Goal: Book appointment/travel/reservation

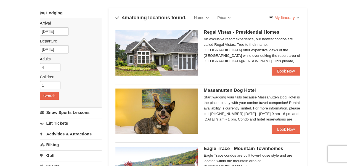
scroll to position [55, 0]
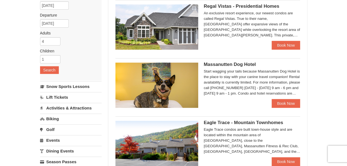
click at [239, 64] on span "Massanutten Dog Hotel" at bounding box center [230, 64] width 52 height 5
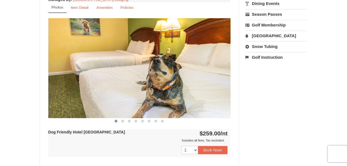
scroll to position [221, 0]
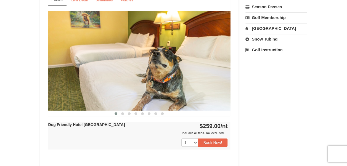
click at [224, 57] on img at bounding box center [139, 61] width 182 height 100
click at [225, 67] on img at bounding box center [139, 61] width 182 height 100
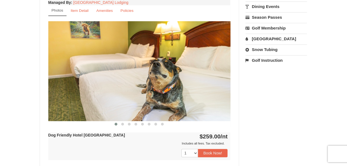
scroll to position [193, 0]
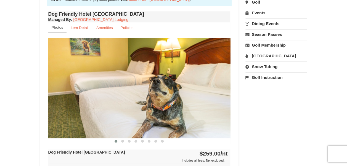
click at [231, 73] on div "Book from $259.00! 1822 Resort Drive, Massanutten, VA Availability Amenities Po…" at bounding box center [139, 77] width 199 height 433
click at [209, 88] on img at bounding box center [139, 88] width 182 height 100
click at [194, 91] on img at bounding box center [139, 88] width 182 height 100
click at [123, 141] on span at bounding box center [122, 141] width 3 height 3
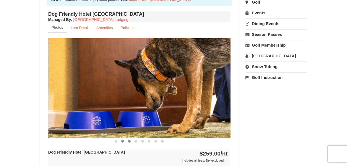
click at [128, 140] on span at bounding box center [129, 141] width 3 height 3
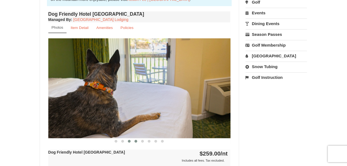
click at [136, 140] on span at bounding box center [135, 141] width 3 height 3
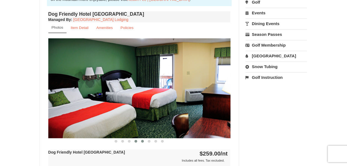
click at [141, 141] on span at bounding box center [142, 141] width 3 height 3
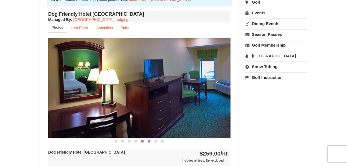
click at [151, 141] on button at bounding box center [149, 142] width 7 height 6
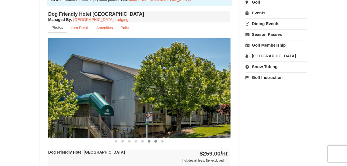
click at [156, 140] on span at bounding box center [155, 141] width 3 height 3
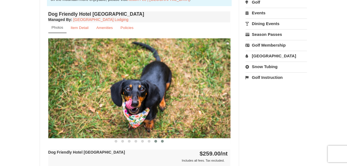
click at [163, 141] on span at bounding box center [162, 141] width 3 height 3
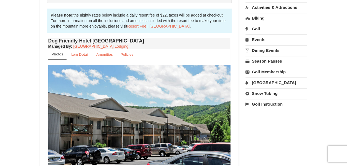
scroll to position [166, 0]
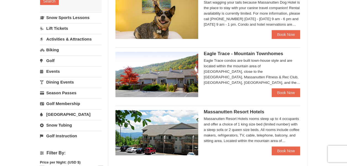
scroll to position [133, 0]
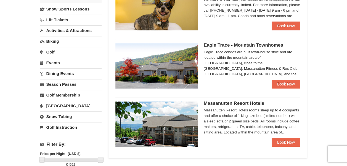
click at [247, 102] on span "Massanutten Resort Hotels" at bounding box center [234, 103] width 60 height 5
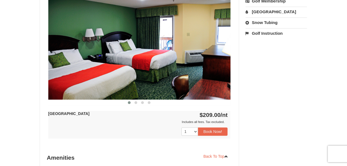
scroll to position [248, 0]
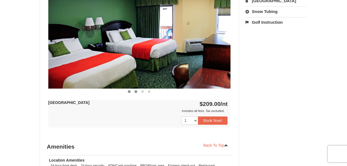
click at [137, 90] on button at bounding box center [135, 92] width 7 height 6
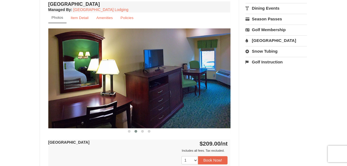
scroll to position [221, 0]
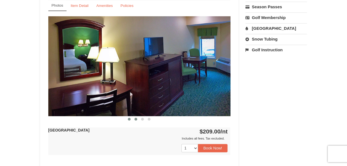
click at [131, 118] on button at bounding box center [129, 119] width 7 height 6
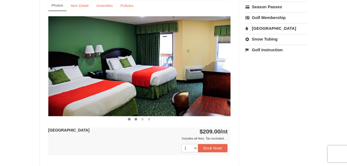
click at [135, 119] on span at bounding box center [135, 119] width 3 height 3
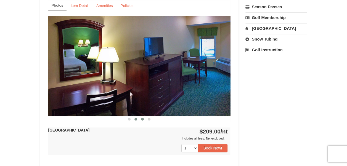
click at [143, 119] on span at bounding box center [142, 119] width 3 height 3
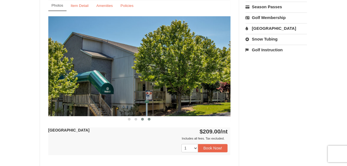
click at [149, 120] on button at bounding box center [149, 119] width 7 height 6
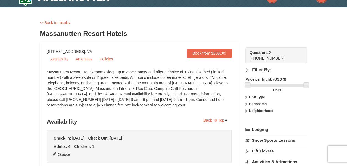
scroll to position [0, 0]
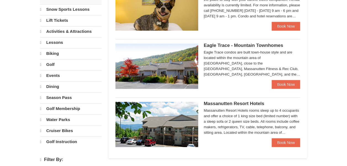
select select "10"
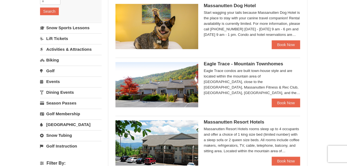
scroll to position [105, 0]
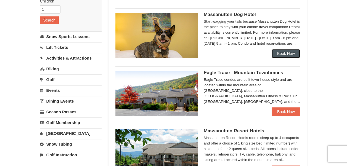
click at [286, 52] on link "Book Now" at bounding box center [286, 53] width 29 height 9
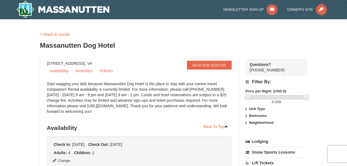
select select "10"
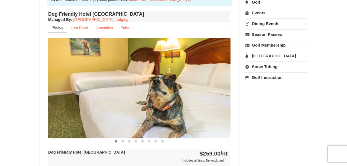
scroll to position [221, 0]
